Goal: Browse casually: Explore the website without a specific task or goal

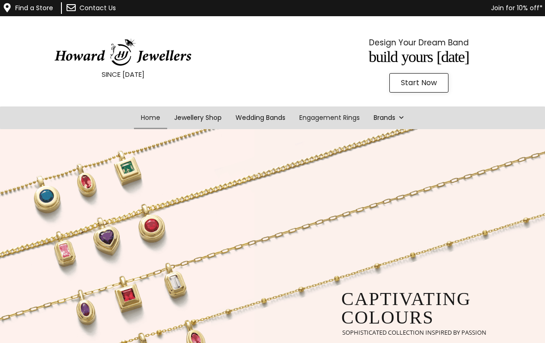
click at [340, 110] on link "Engagement Rings" at bounding box center [330, 117] width 74 height 23
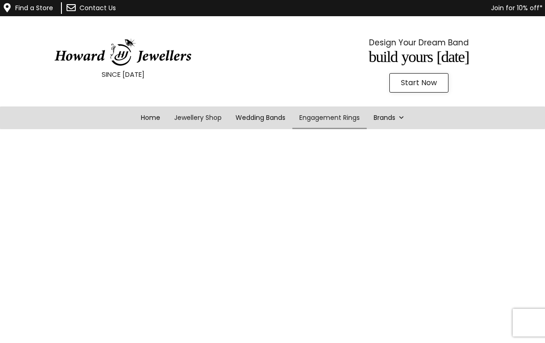
click at [194, 117] on link "Jewellery Shop" at bounding box center [197, 117] width 61 height 23
click at [200, 121] on link "Jewellery Shop" at bounding box center [197, 117] width 61 height 23
click at [194, 119] on link "Jewellery Shop" at bounding box center [197, 117] width 61 height 23
click at [152, 120] on link "Home" at bounding box center [150, 117] width 33 height 23
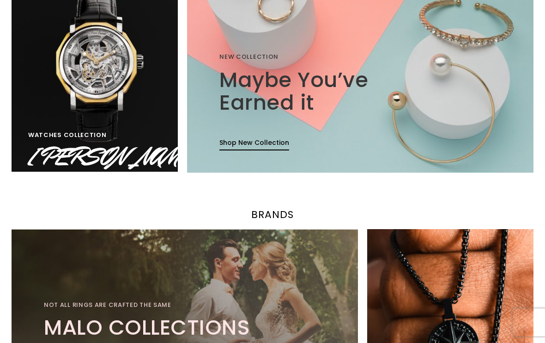
scroll to position [663, 0]
click at [257, 144] on link "Shop New Collection" at bounding box center [255, 144] width 70 height 12
